Goal: Complete application form

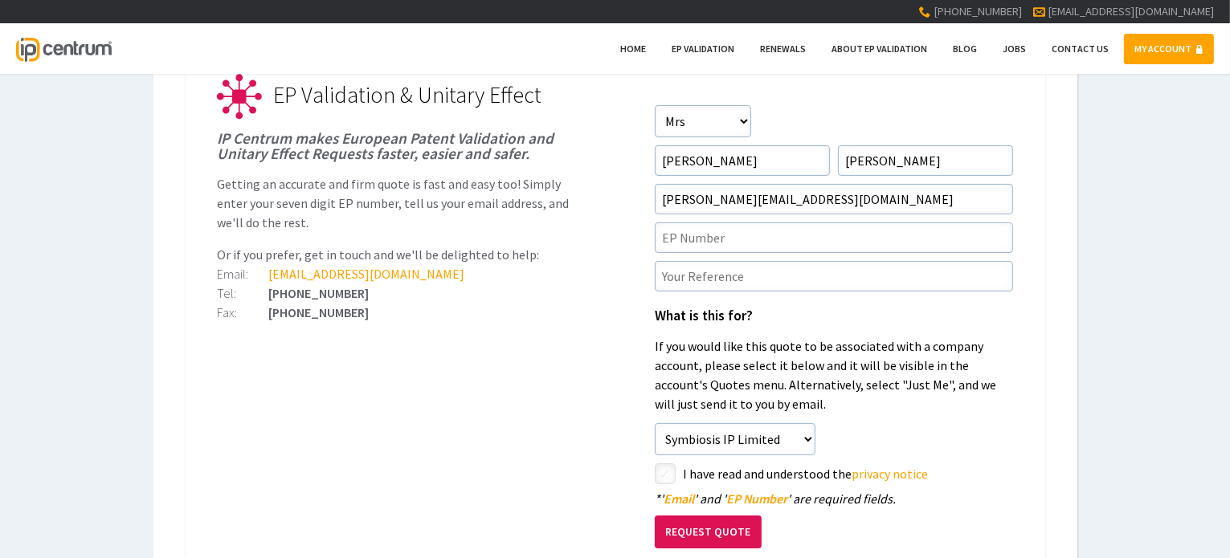
scroll to position [241, 0]
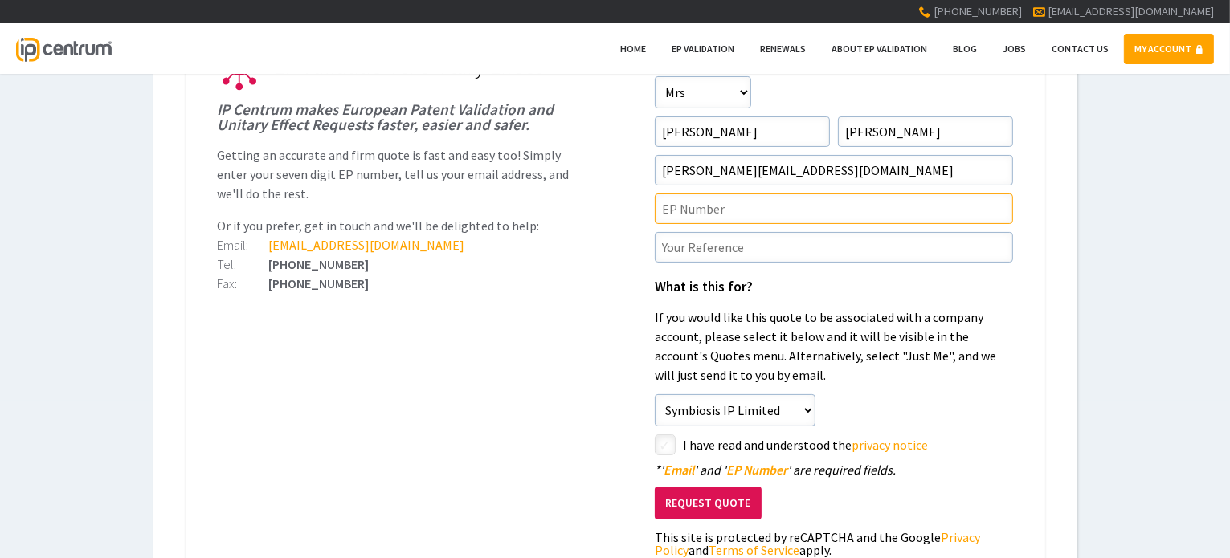
click at [688, 204] on input"] "text" at bounding box center [834, 209] width 358 height 31
type input"] "EP4147047"
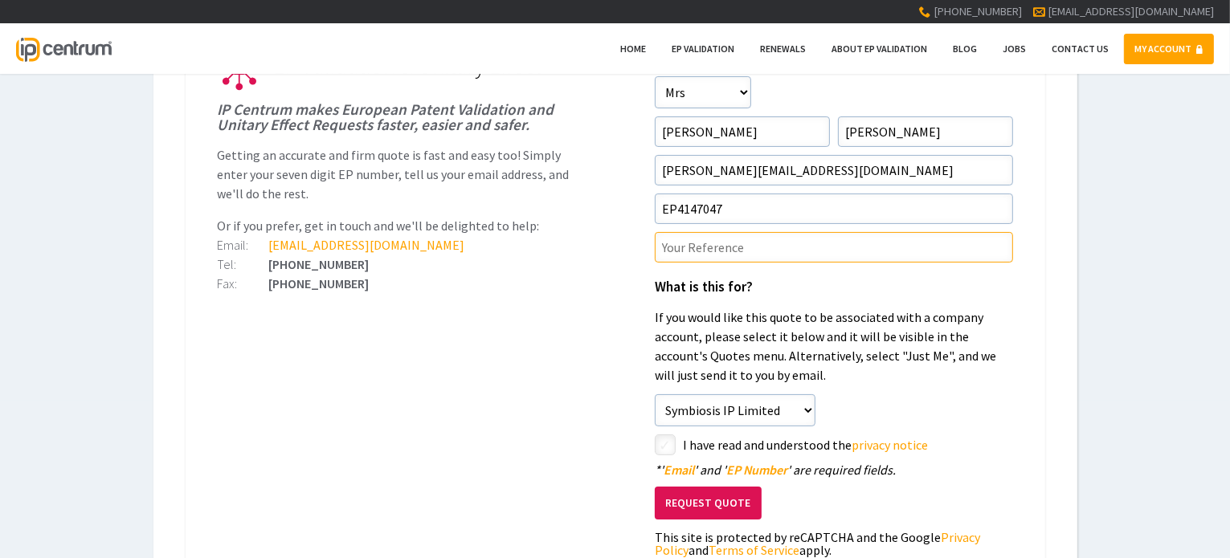
click at [707, 253] on input"] "text" at bounding box center [834, 247] width 358 height 31
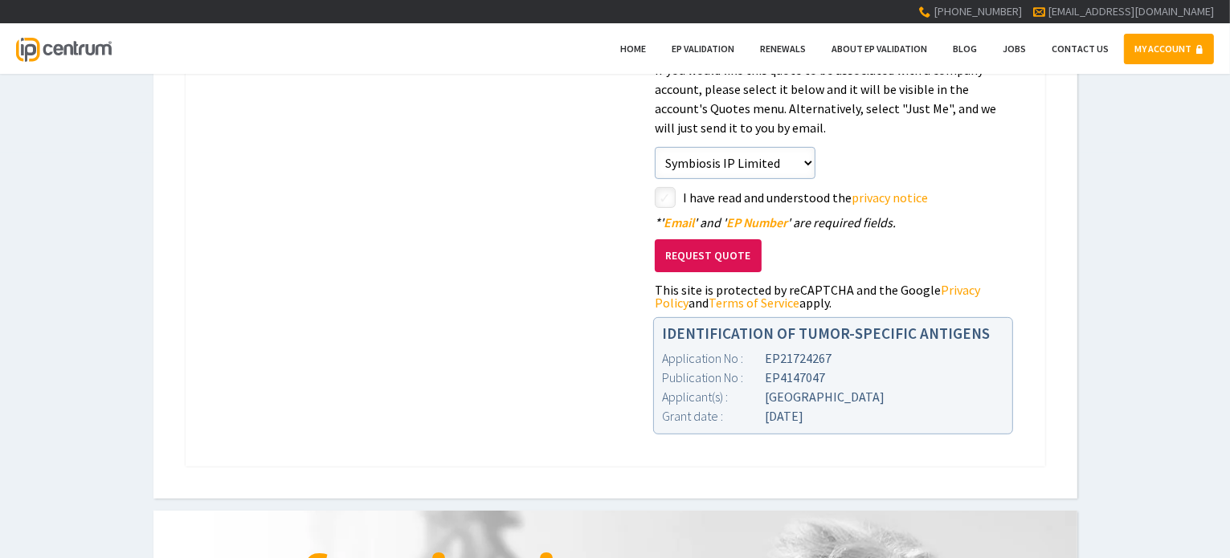
scroll to position [402, 0]
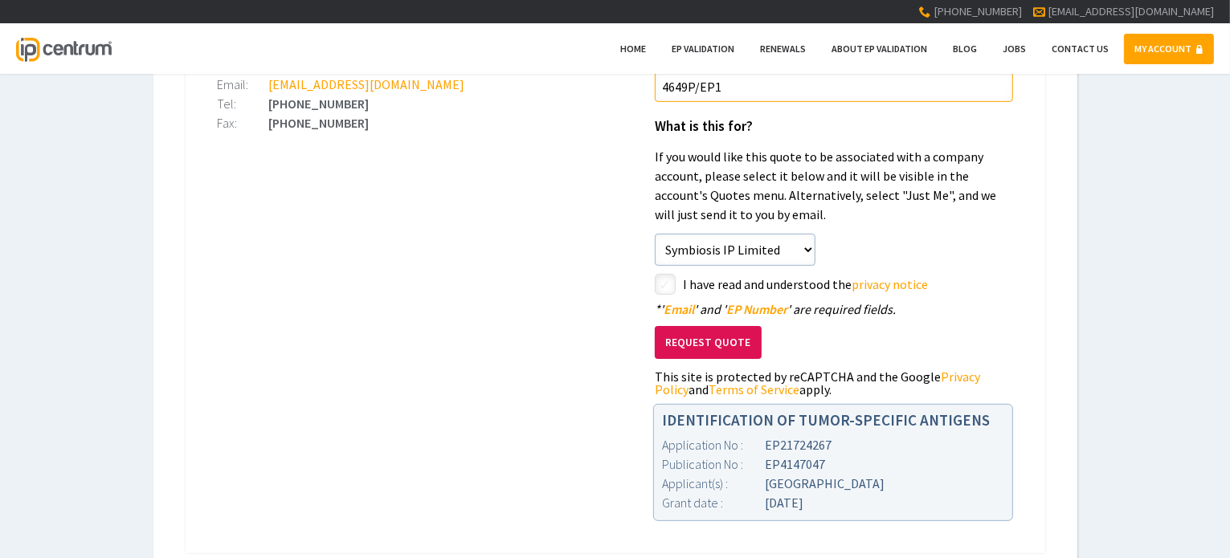
type input"] "4649P/EP1"
click at [662, 282] on input"] "checkbox" at bounding box center [667, 285] width 19 height 19
checkbox input"] "true"
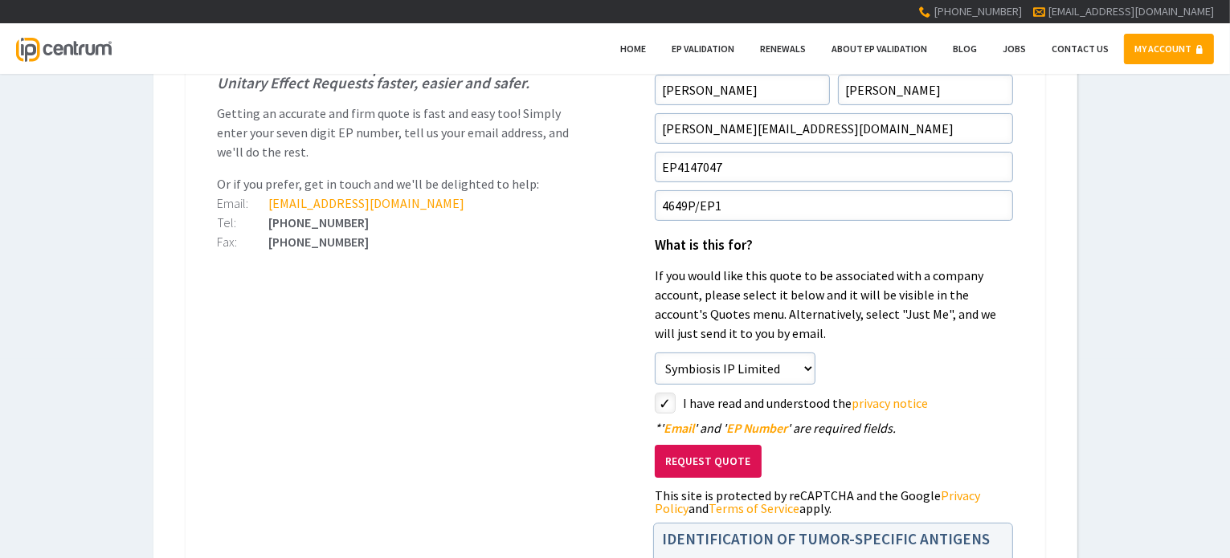
scroll to position [562, 0]
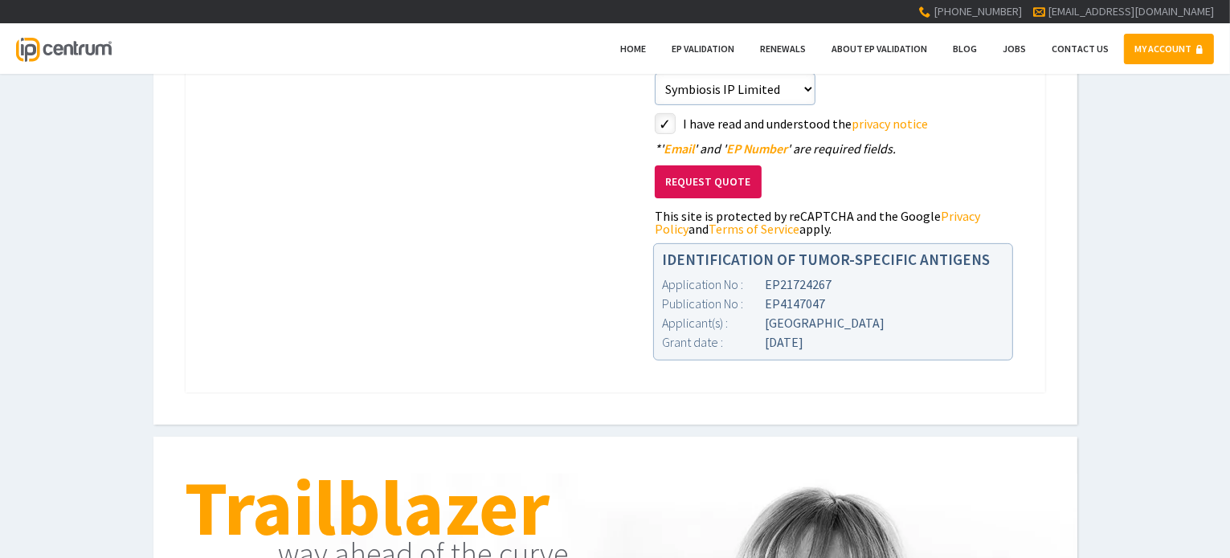
drag, startPoint x: 692, startPoint y: 177, endPoint x: 859, endPoint y: 224, distance: 173.7
click at [692, 178] on button "Request Quote" at bounding box center [708, 181] width 107 height 33
